Goal: Find specific page/section: Find specific page/section

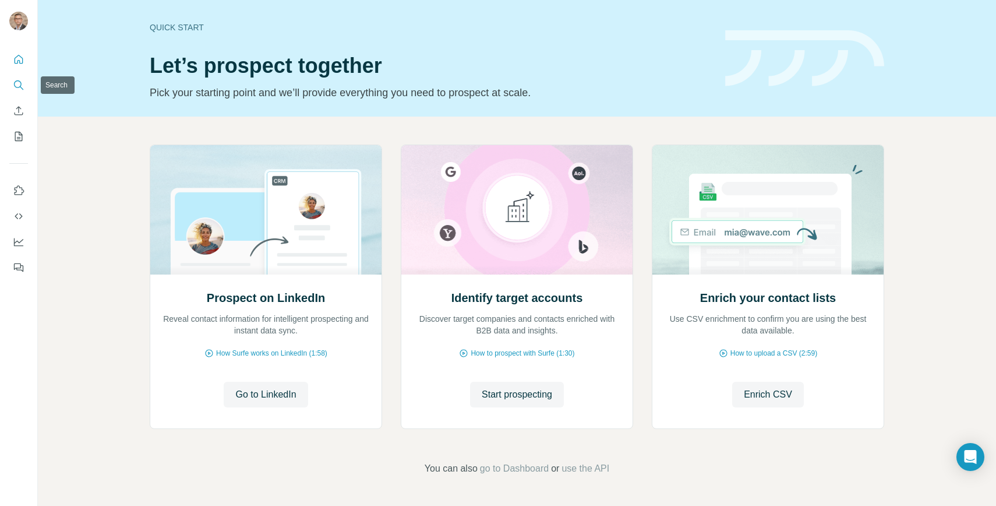
click at [17, 84] on icon "Search" at bounding box center [19, 85] width 12 height 12
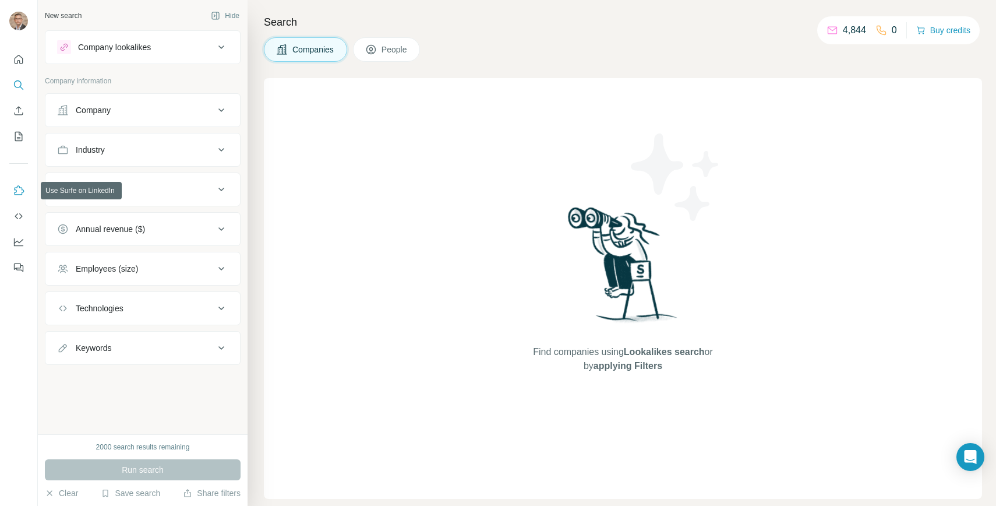
click at [18, 191] on icon "Use Surfe on LinkedIn" at bounding box center [19, 191] width 12 height 12
